Goal: Transaction & Acquisition: Purchase product/service

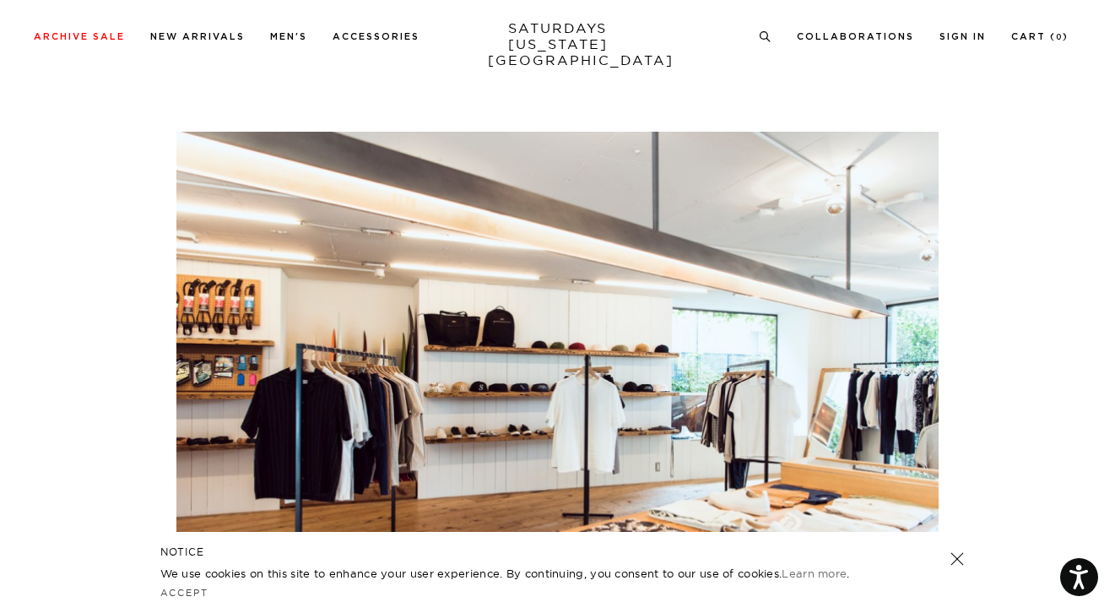
scroll to position [3195, 0]
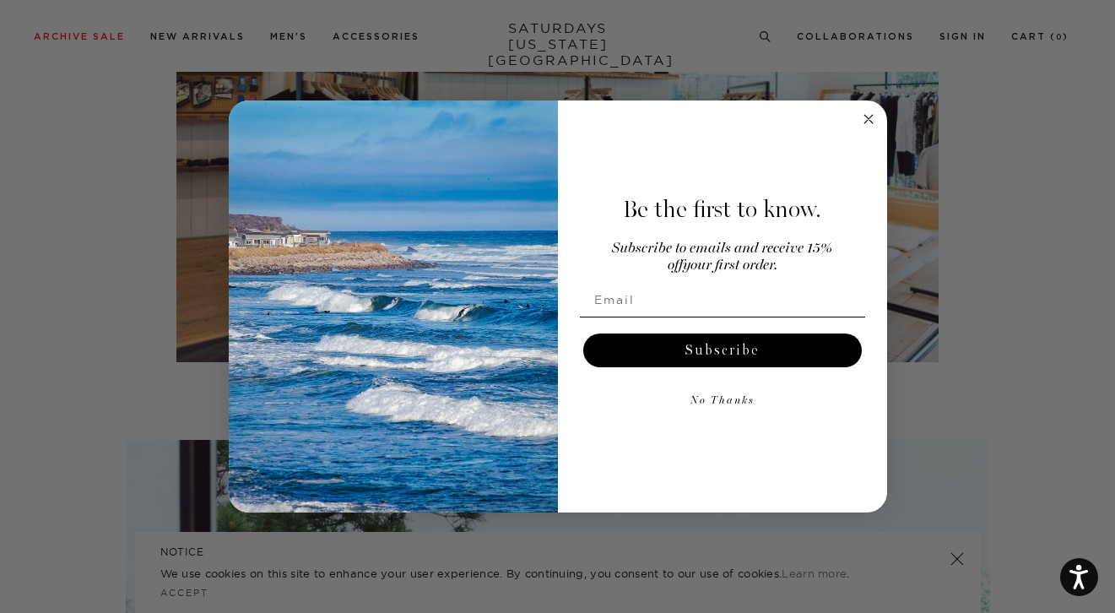
click at [869, 116] on icon "Close dialog" at bounding box center [868, 119] width 8 height 8
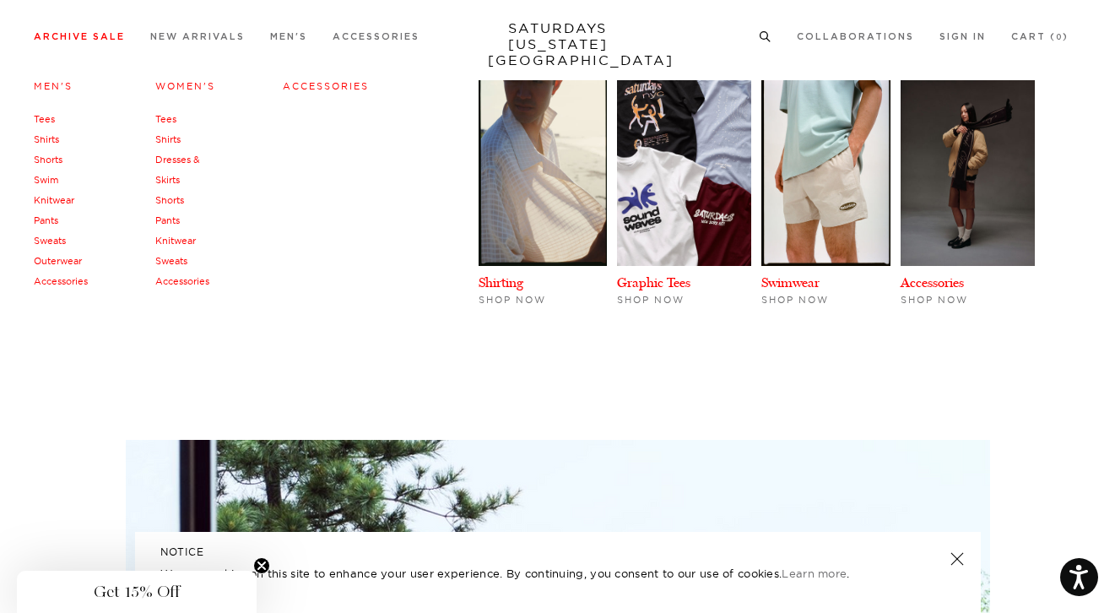
click at [48, 117] on link "Tees" at bounding box center [44, 119] width 21 height 12
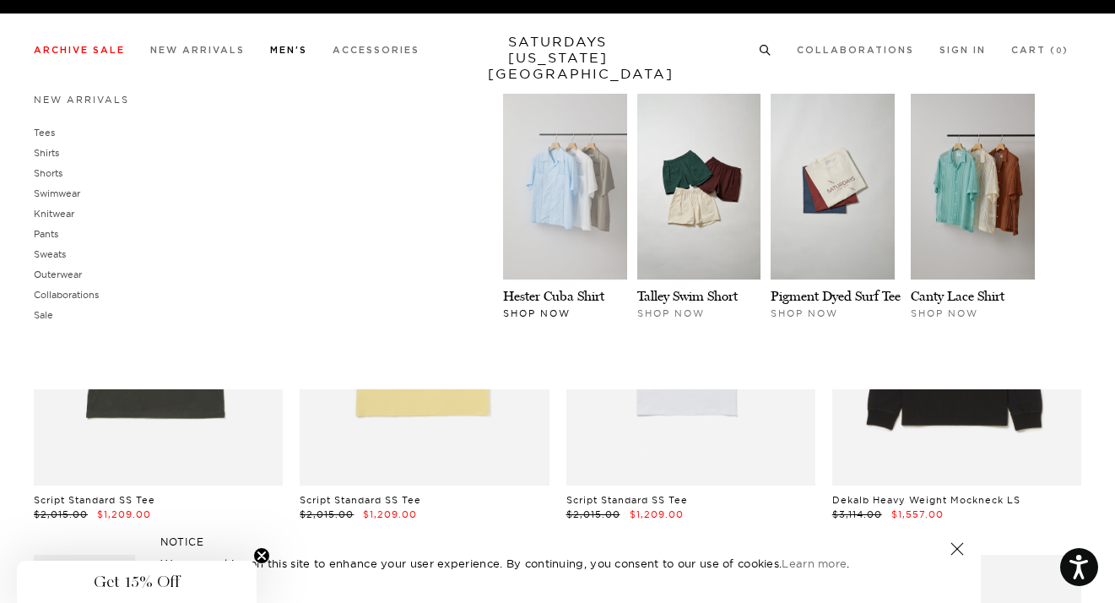
click at [568, 241] on img at bounding box center [565, 187] width 124 height 186
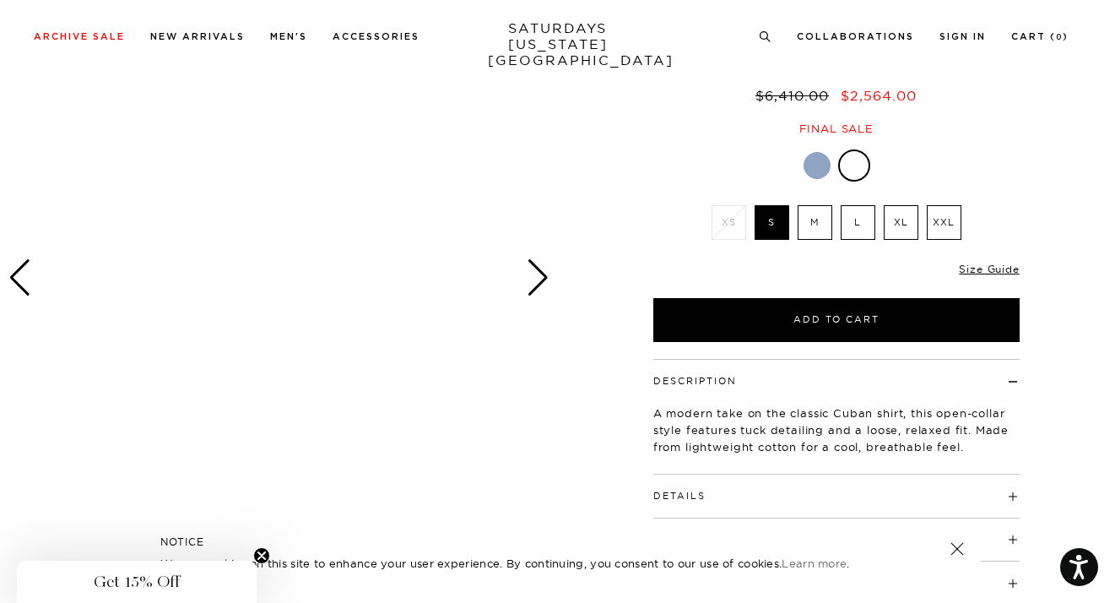
scroll to position [157, 0]
click at [959, 549] on link at bounding box center [957, 549] width 24 height 24
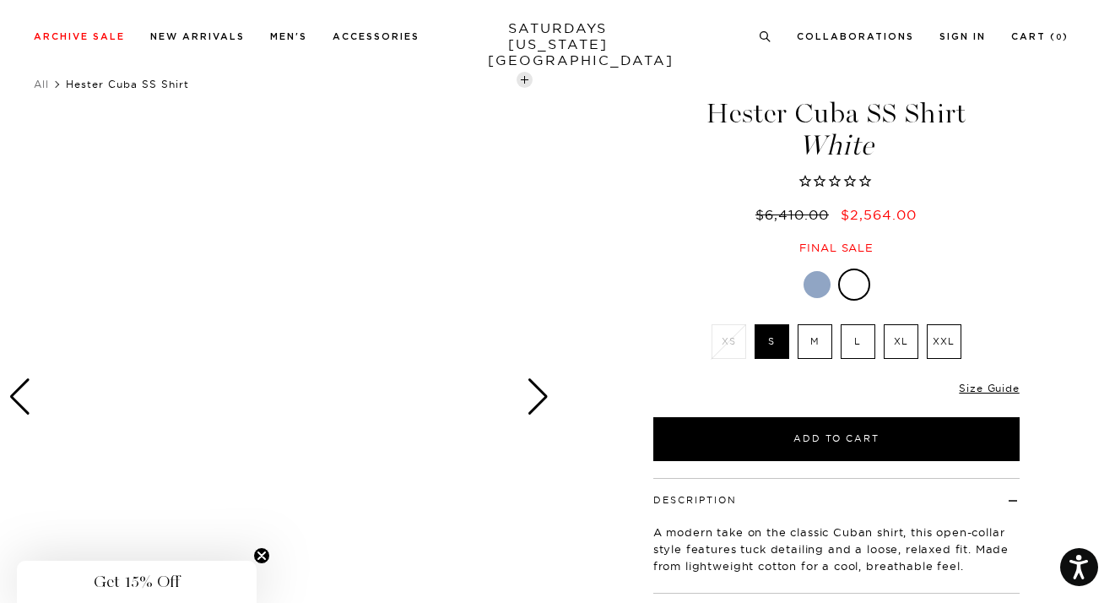
scroll to position [0, 0]
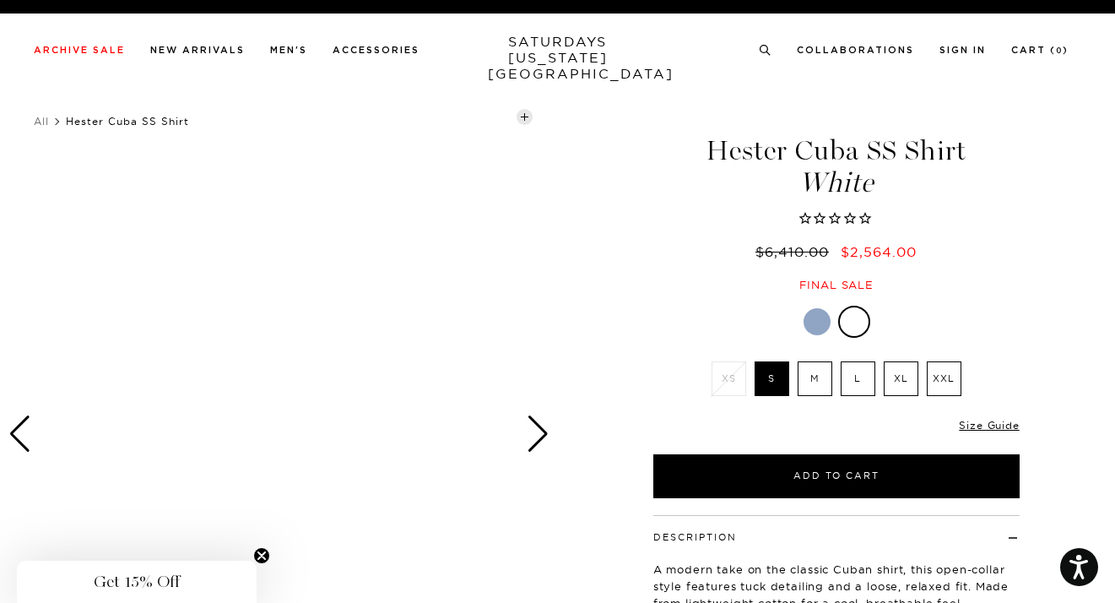
click at [811, 327] on div at bounding box center [817, 321] width 27 height 27
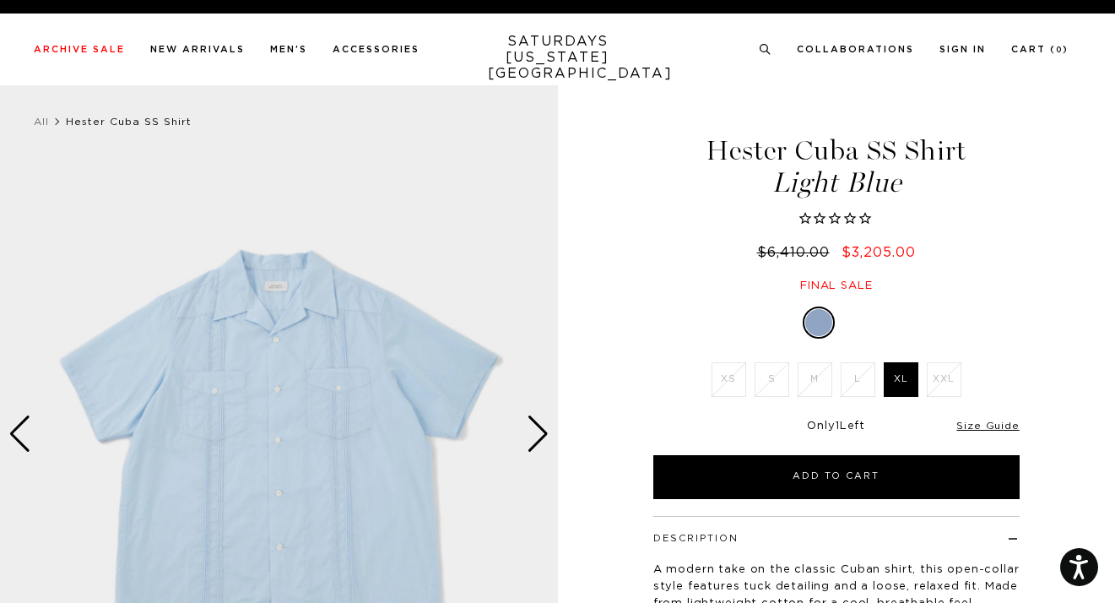
click at [533, 432] on div "Next slide" at bounding box center [538, 433] width 23 height 37
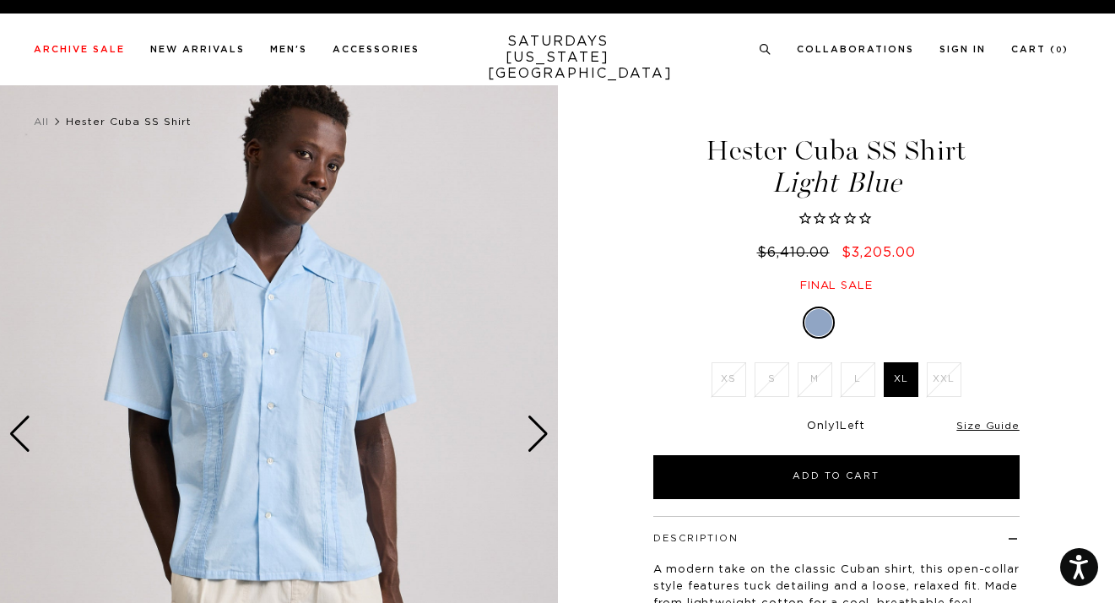
click at [533, 432] on div "Next slide" at bounding box center [538, 433] width 23 height 37
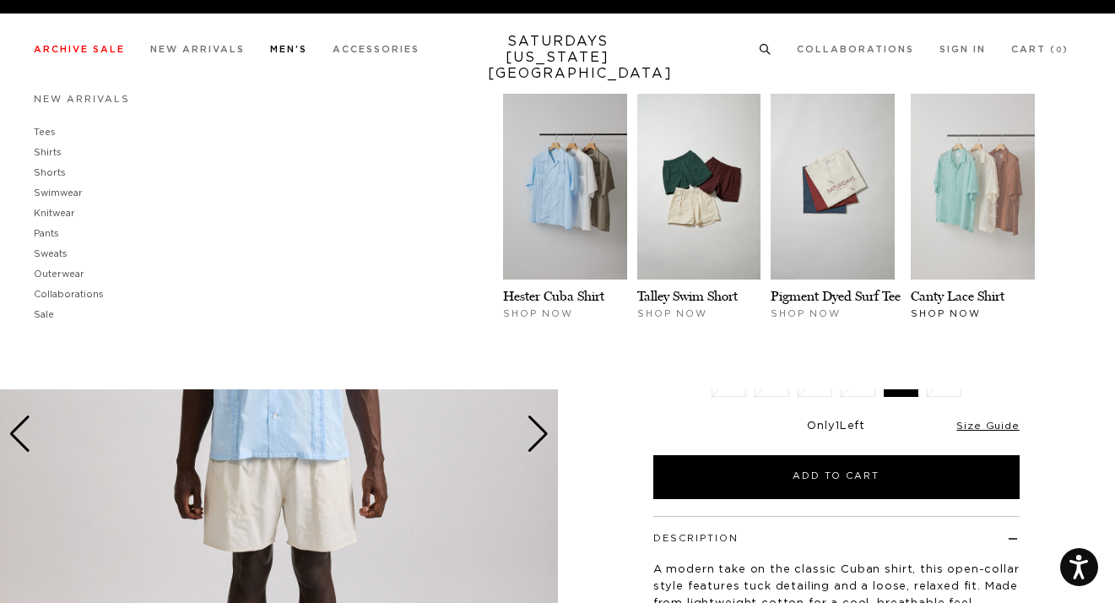
click at [942, 219] on img at bounding box center [973, 187] width 124 height 186
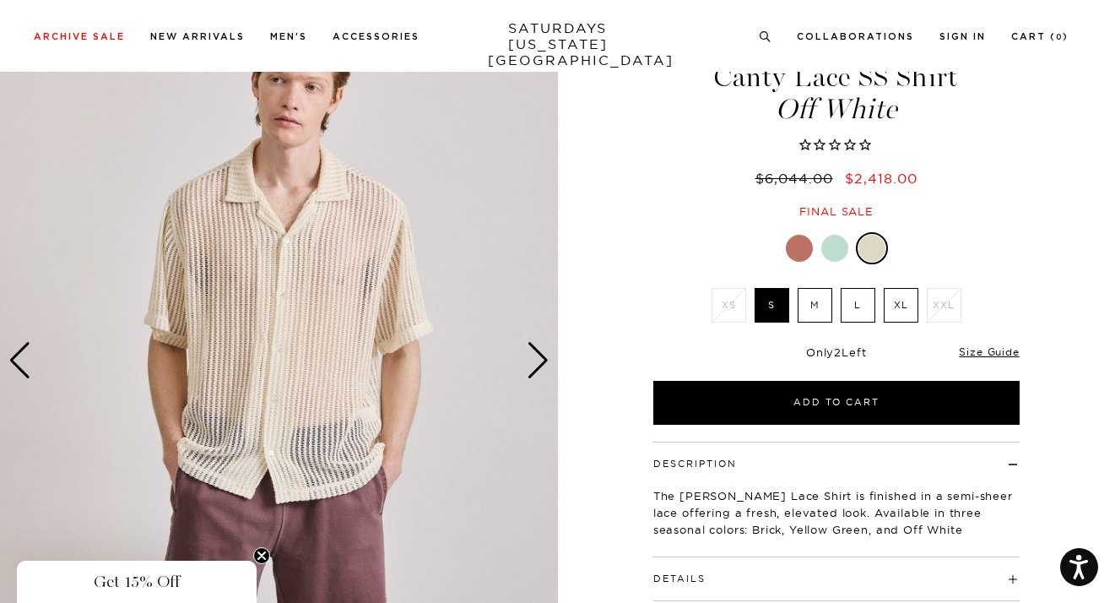
scroll to position [74, 0]
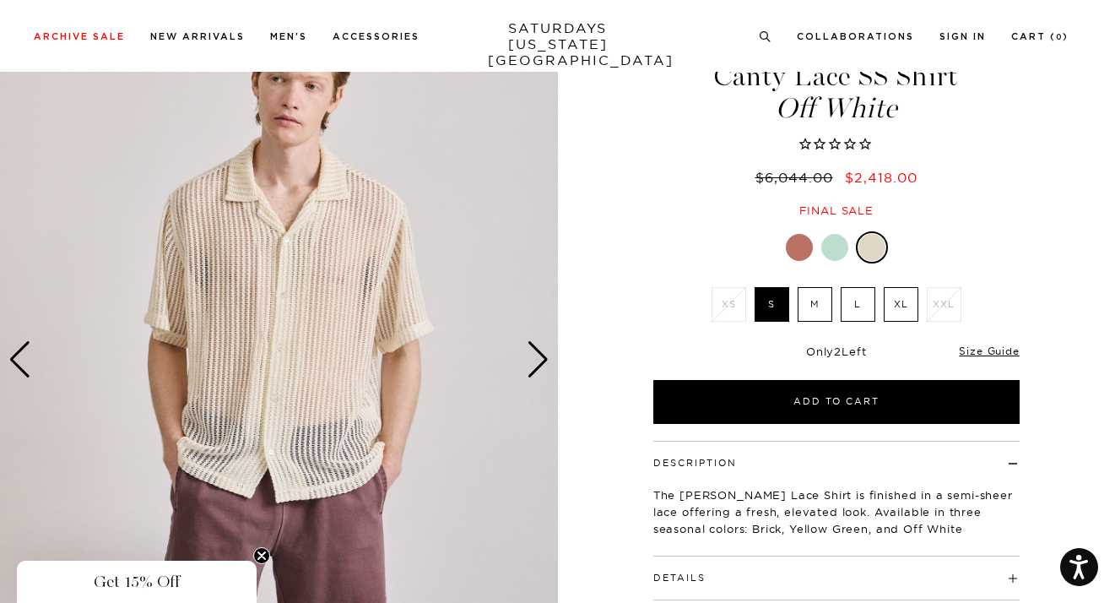
click at [536, 359] on div "Next slide" at bounding box center [538, 359] width 23 height 37
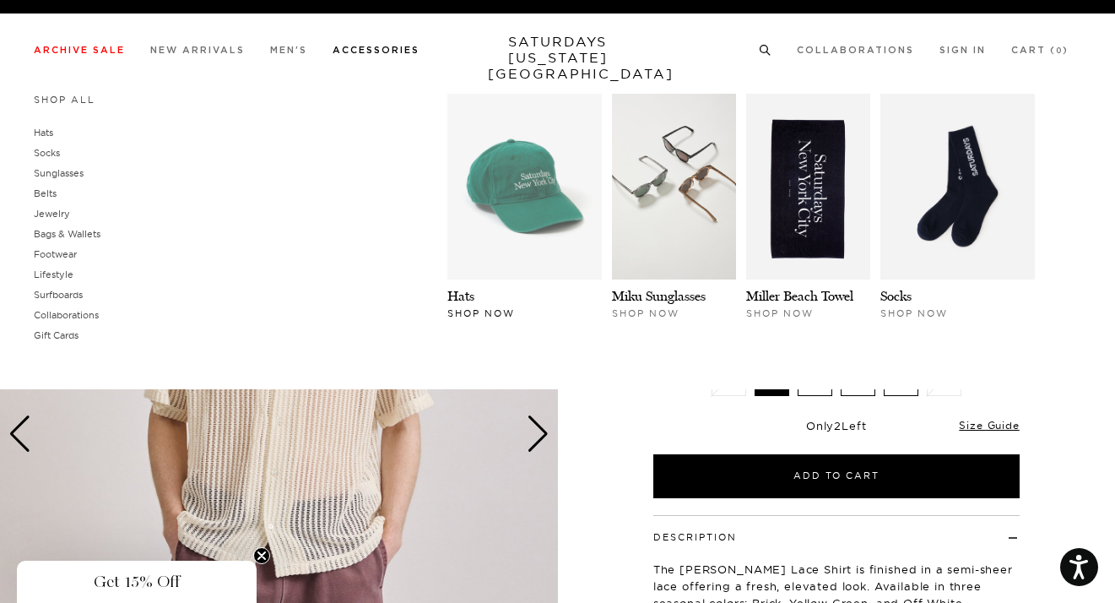
click at [512, 239] on img at bounding box center [524, 187] width 154 height 186
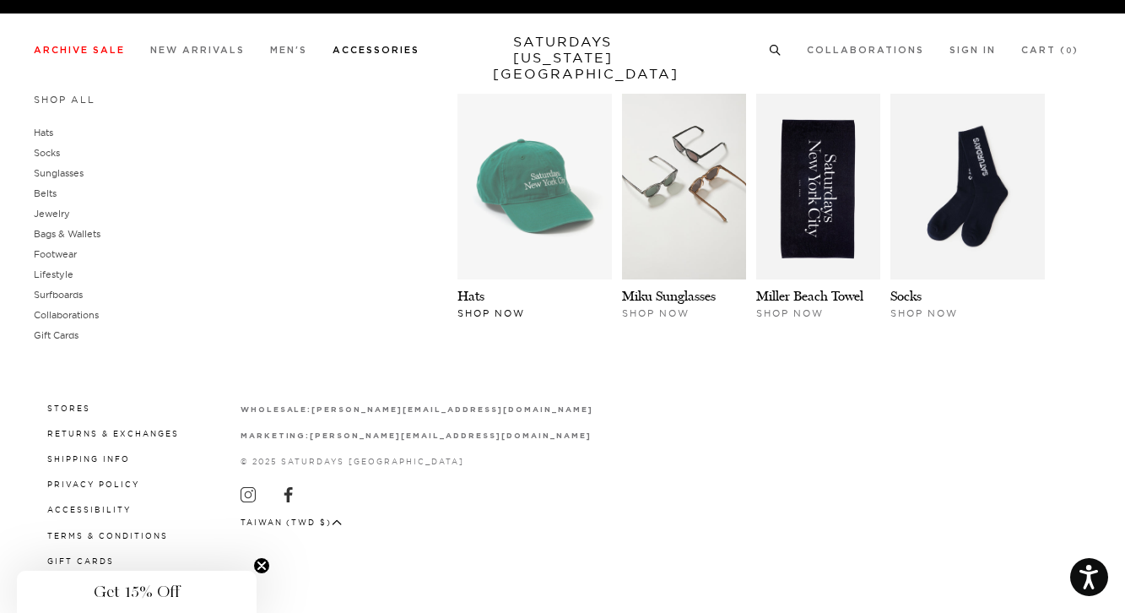
click at [525, 207] on img at bounding box center [535, 187] width 154 height 186
